Goal: Find contact information: Find contact information

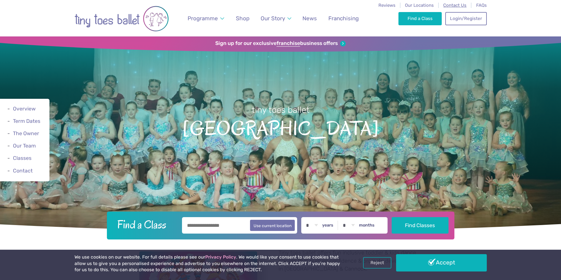
click at [463, 6] on span "Contact Us" at bounding box center [454, 5] width 23 height 5
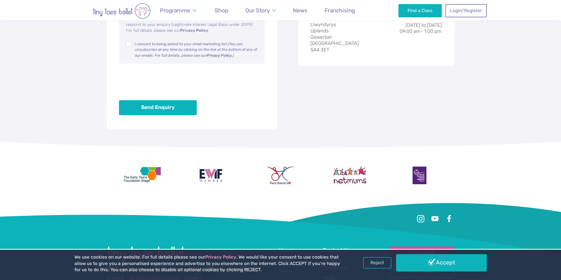
scroll to position [471, 0]
